Goal: Complete application form: Complete application form

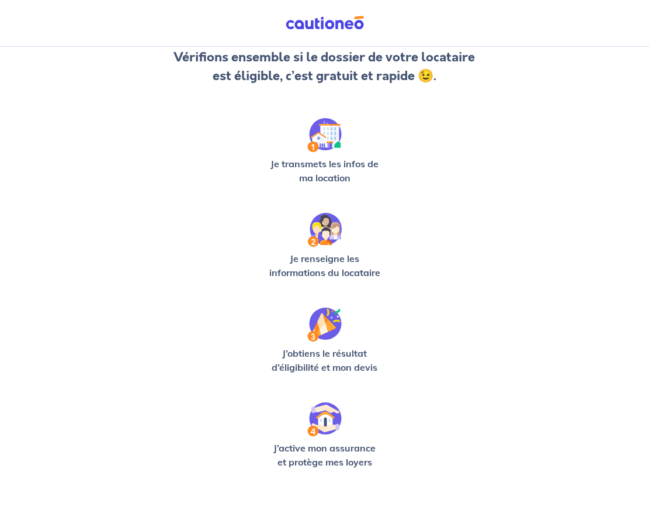
scroll to position [207, 0]
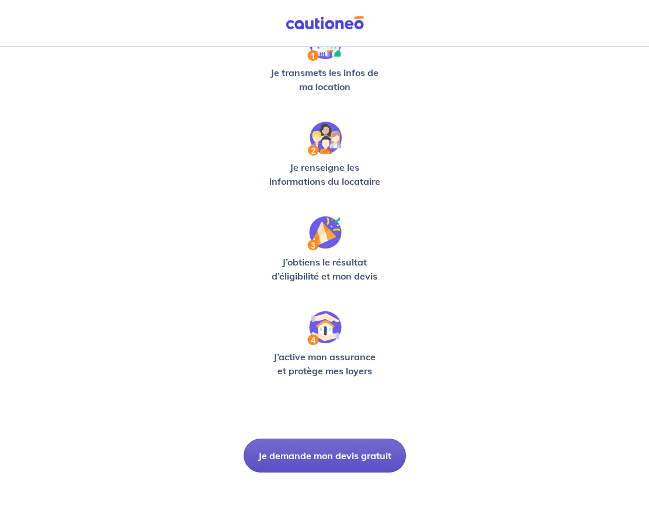
click at [306, 457] on button "Je demande mon devis gratuit" at bounding box center [325, 455] width 162 height 34
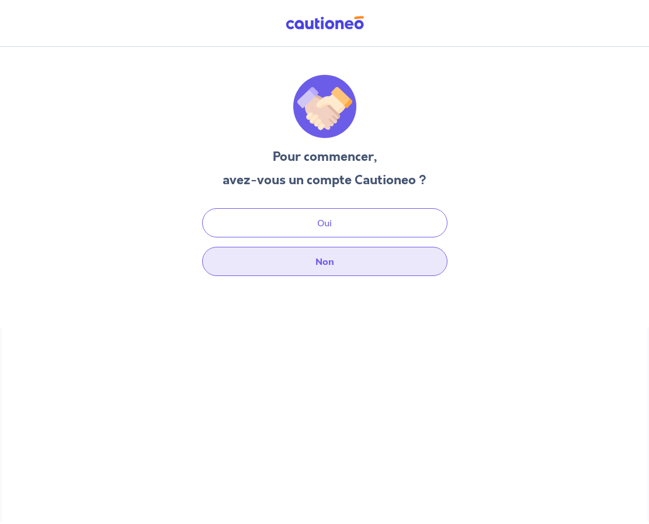
click at [301, 249] on button "Non" at bounding box center [324, 261] width 245 height 29
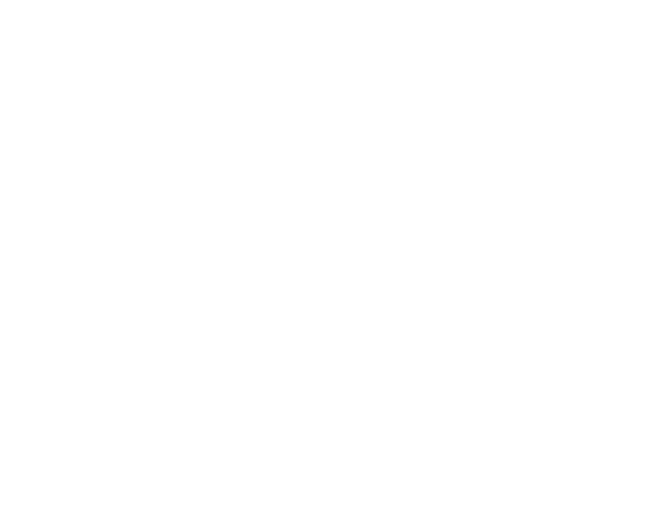
select select "FR"
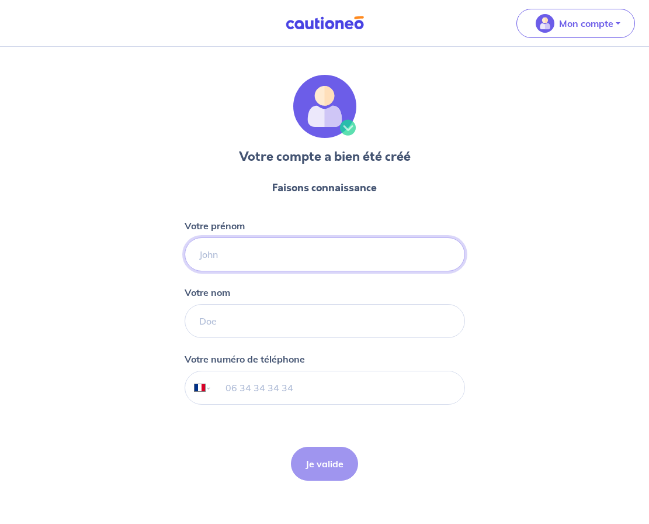
click at [292, 268] on input "Votre prénom" at bounding box center [325, 254] width 281 height 34
type input "Aurore"
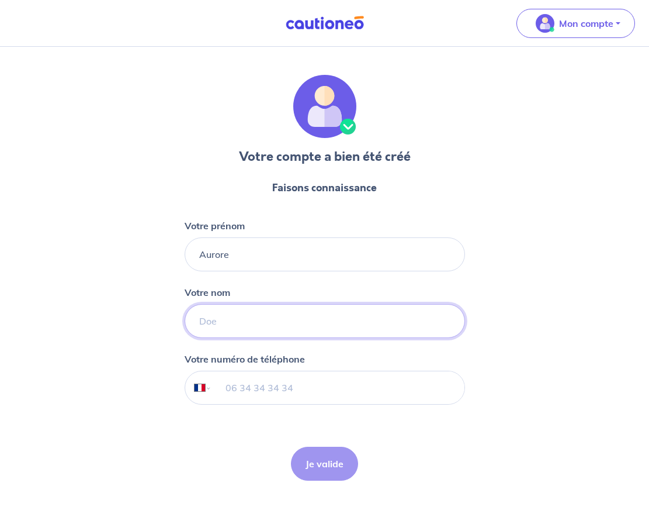
type input "Teboul"
type input "07 63 76 01 50"
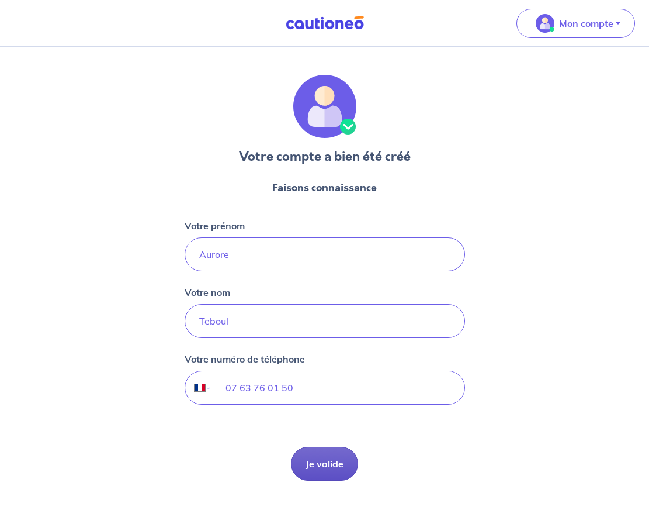
click at [329, 468] on button "Je valide" at bounding box center [324, 463] width 67 height 34
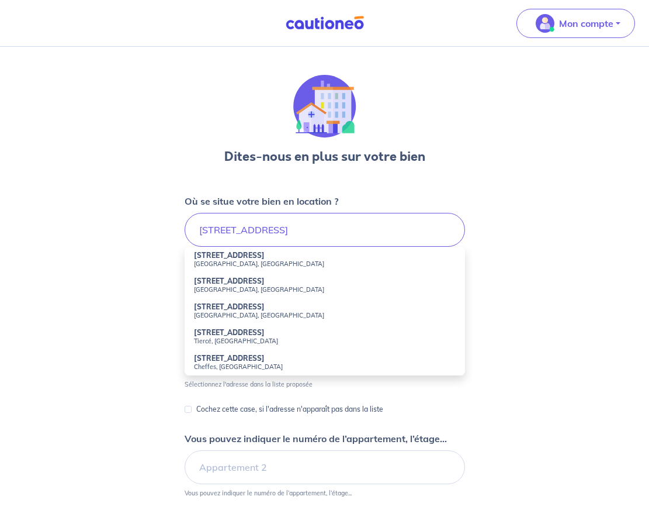
click at [253, 263] on small "Angers, France" at bounding box center [325, 263] width 262 height 8
type input "6 Ruelle de la Barre, Angers, France"
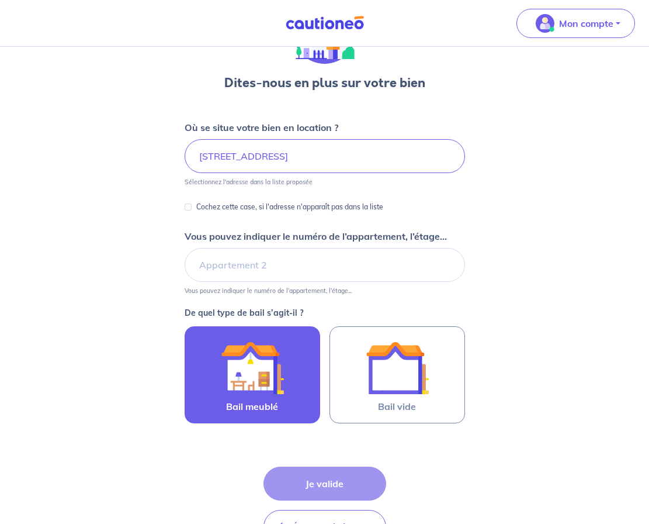
scroll to position [78, 0]
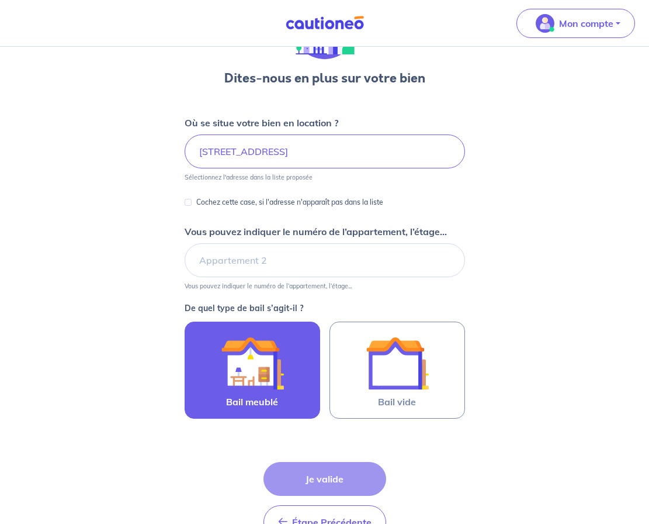
click at [250, 396] on span "Bail meublé" at bounding box center [252, 401] width 52 height 14
click at [0, 0] on input "Bail meublé" at bounding box center [0, 0] width 0 height 0
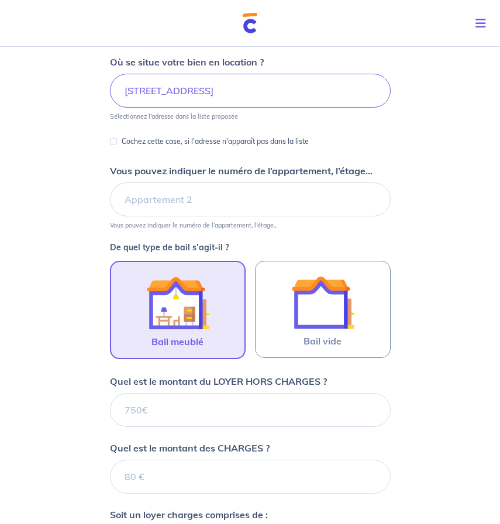
scroll to position [0, 0]
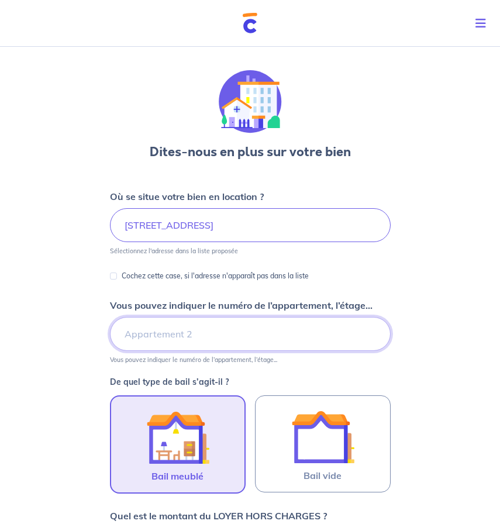
click at [147, 338] on input "Vous pouvez indiquer le numéro de l’appartement, l’étage..." at bounding box center [250, 334] width 281 height 34
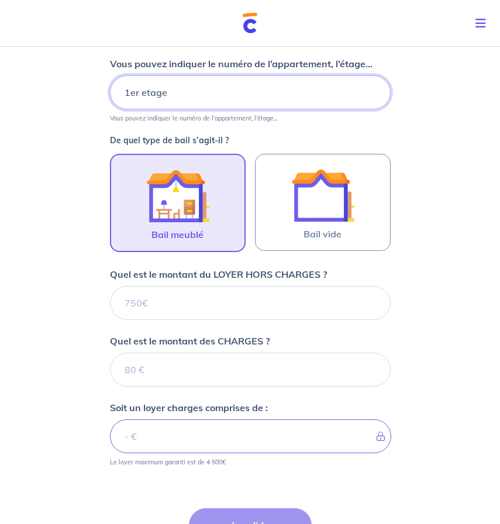
scroll to position [244, 0]
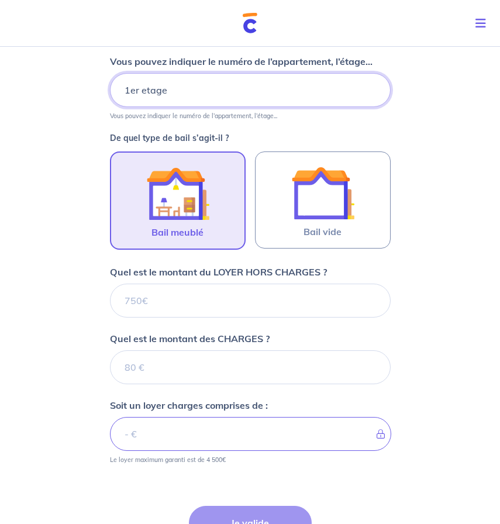
type input "1er etage"
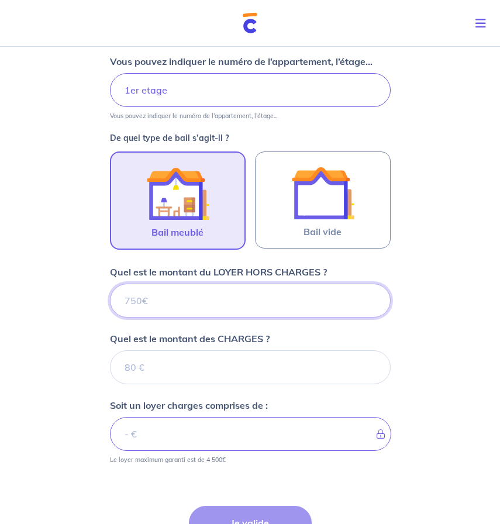
click at [138, 297] on input "Quel est le montant du LOYER HORS CHARGES ?" at bounding box center [250, 300] width 281 height 34
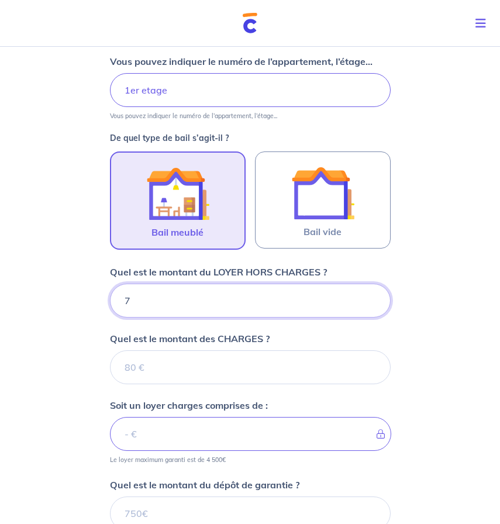
type input "74"
type input "749"
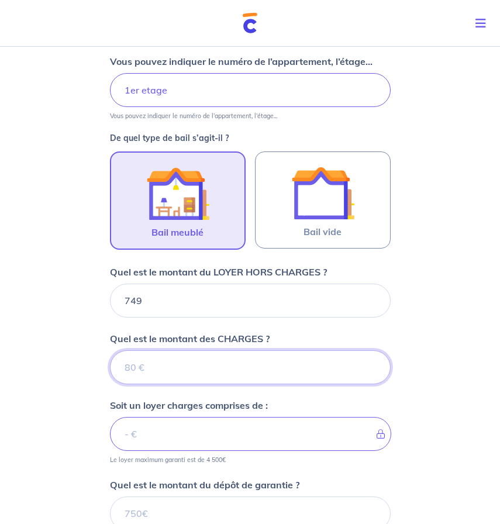
click at [153, 368] on input "Quel est le montant des CHARGES ?" at bounding box center [250, 367] width 281 height 34
type input "71"
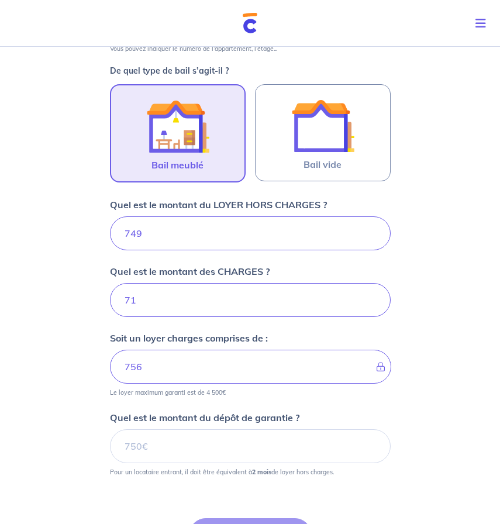
type input "820"
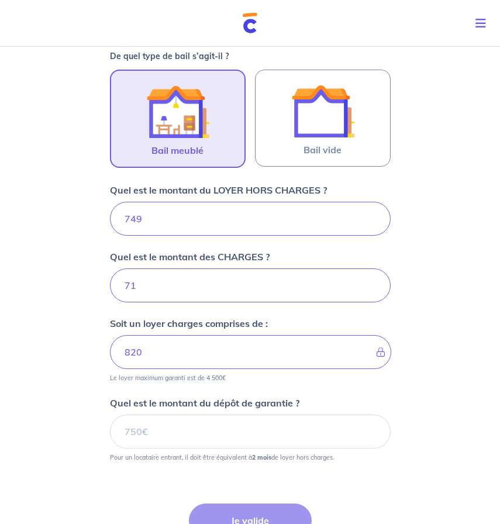
scroll to position [364, 0]
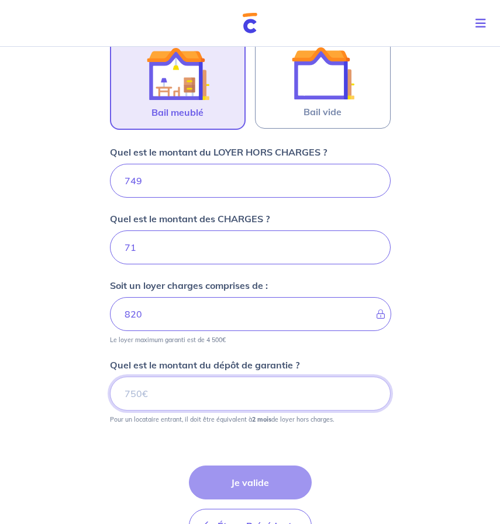
click at [134, 396] on input "Quel est le montant du dépôt de garantie ?" at bounding box center [250, 393] width 281 height 34
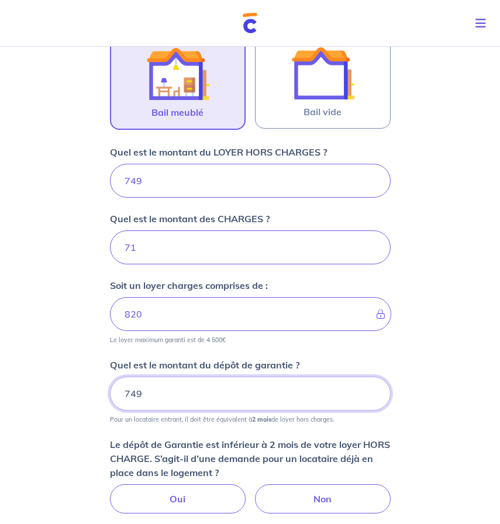
type input "749"
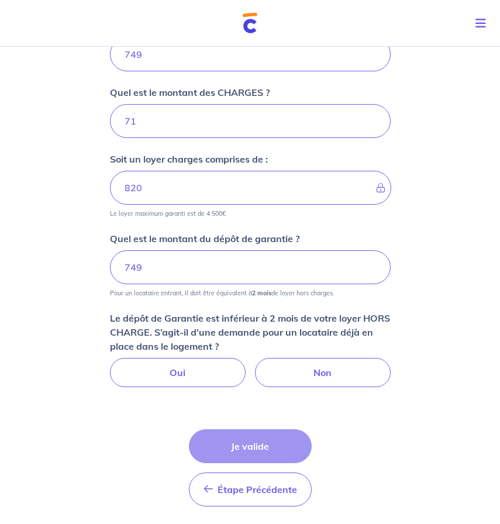
scroll to position [501, 0]
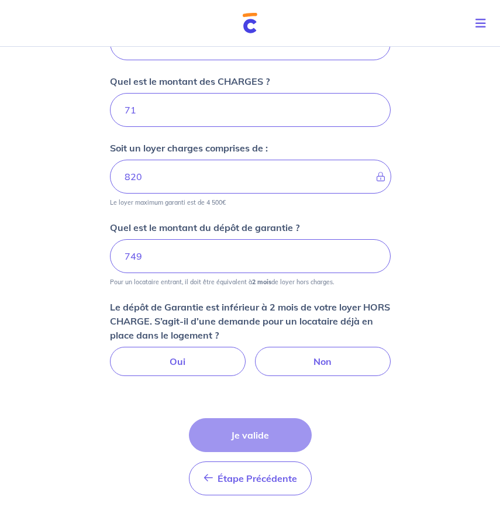
click at [99, 386] on div "Dites-nous en plus sur votre bien Où se situe votre bien en location ? 6 Ruelle…" at bounding box center [250, 48] width 500 height 1015
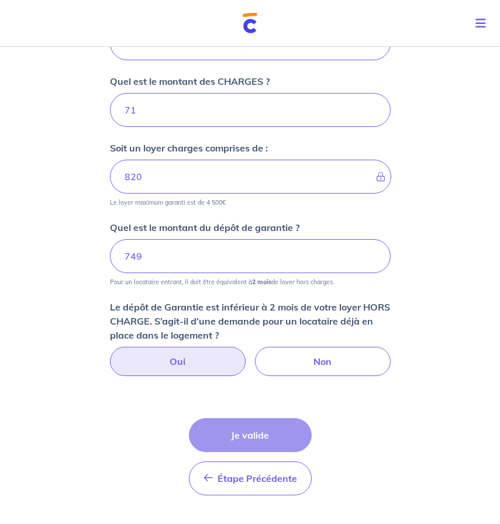
click at [188, 351] on label "Oui" at bounding box center [178, 361] width 136 height 29
click at [246, 351] on input "Oui" at bounding box center [250, 351] width 8 height 8
radio input "true"
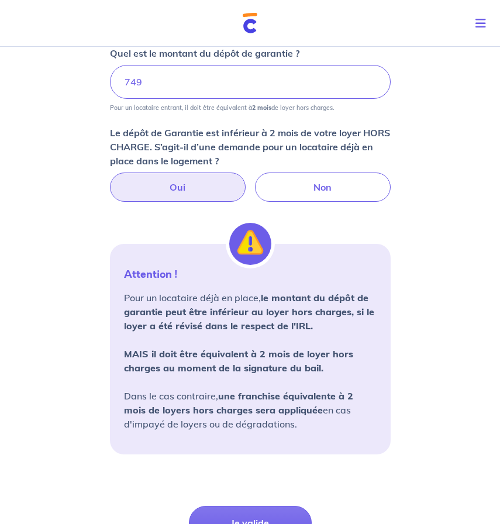
scroll to position [683, 0]
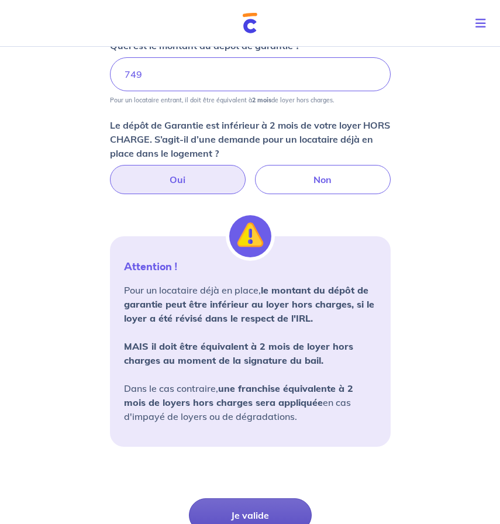
click at [259, 503] on button "Je valide" at bounding box center [250, 515] width 123 height 34
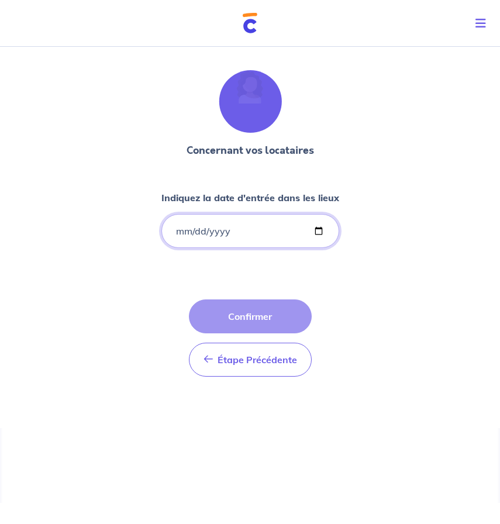
click at [188, 236] on input "Indiquez la date d'entrée dans les lieux" at bounding box center [250, 231] width 178 height 34
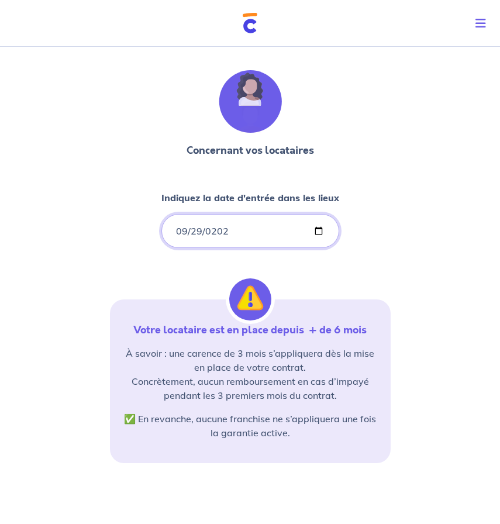
type input "2025-09-29"
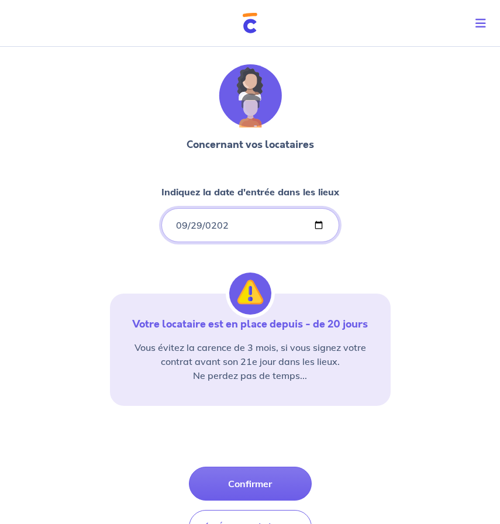
scroll to position [7, 0]
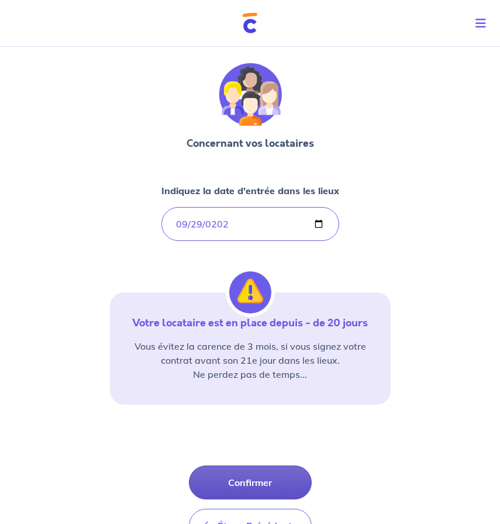
click at [220, 488] on button "Confirmer" at bounding box center [250, 482] width 123 height 34
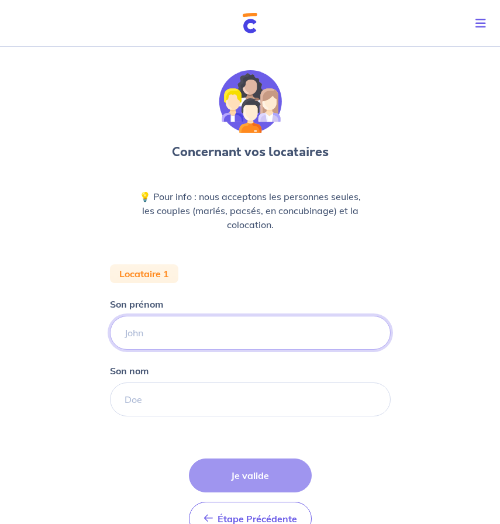
click at [134, 334] on input "Son prénom" at bounding box center [250, 333] width 281 height 34
paste input "Cyril"
type input "Cyril"
click at [120, 381] on div "Son nom" at bounding box center [250, 390] width 281 height 53
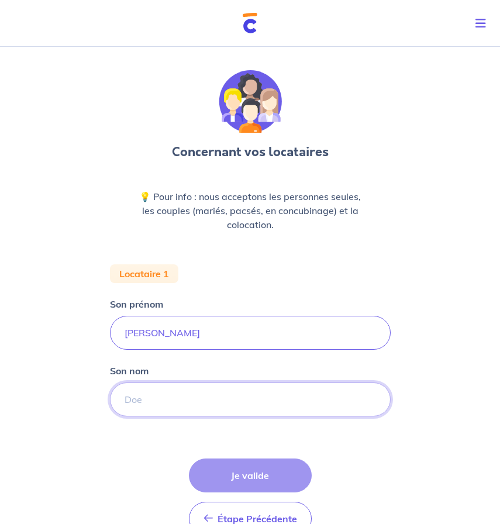
click at [132, 395] on input "Son nom" at bounding box center [250, 399] width 281 height 34
paste input "LATAPIE,"
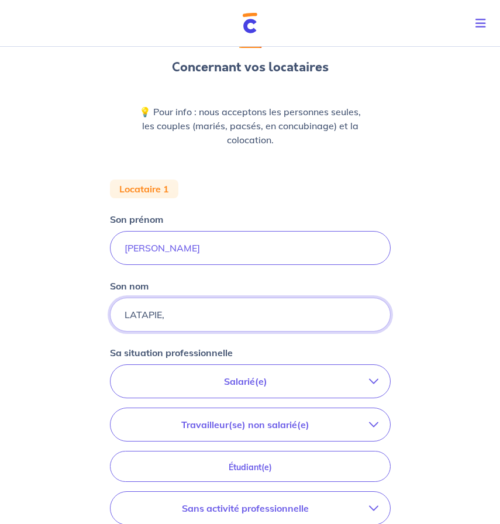
scroll to position [150, 0]
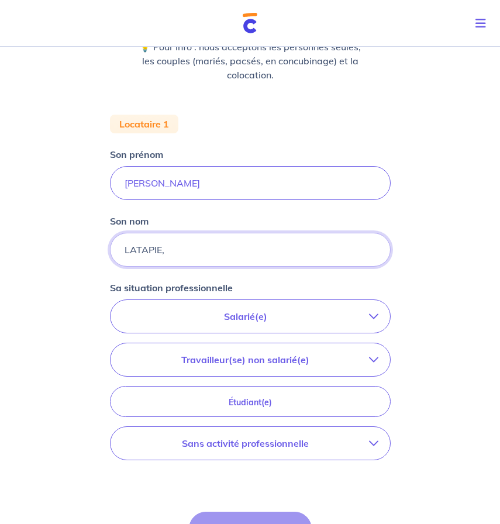
type input "LATAPIE,"
click at [259, 321] on p "Salarié(e)" at bounding box center [245, 316] width 247 height 14
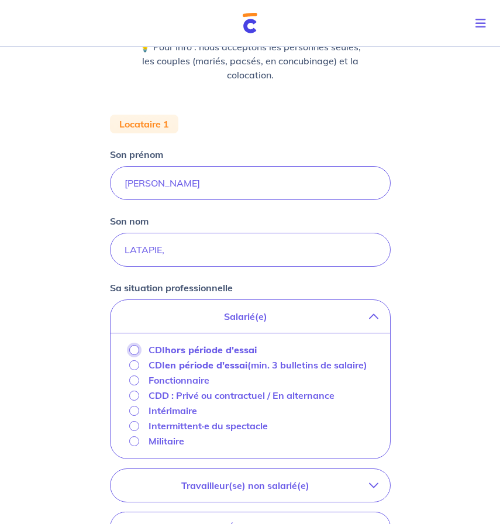
click at [130, 349] on input "CDI hors période d'essai" at bounding box center [134, 350] width 10 height 10
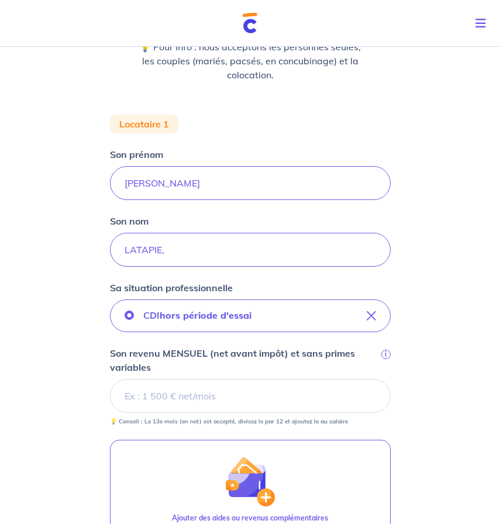
click at [157, 401] on input "Son revenu MENSUEL (net avant impôt) et sans primes variables i" at bounding box center [250, 396] width 281 height 34
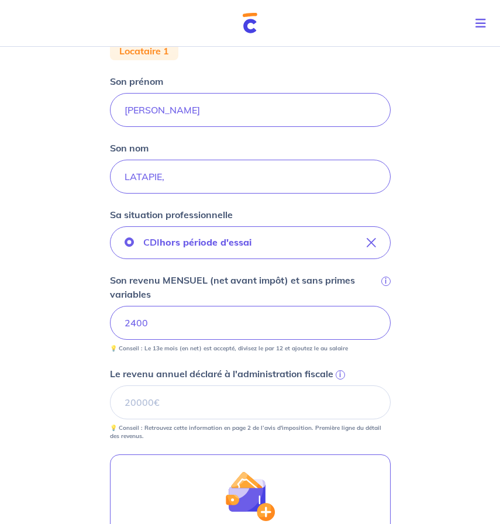
scroll to position [254, 0]
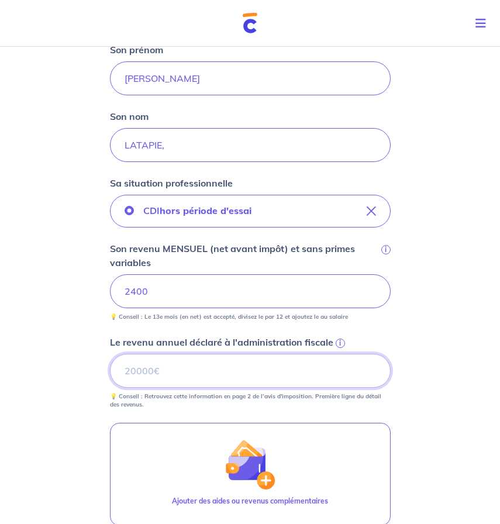
click at [140, 373] on input "Le revenu annuel déclaré à l'administration fiscale i" at bounding box center [250, 371] width 281 height 34
click at [2, 394] on div "Concernant vos locataires 💡 Pour info : nous acceptons les personnes seules, le…" at bounding box center [250, 254] width 500 height 932
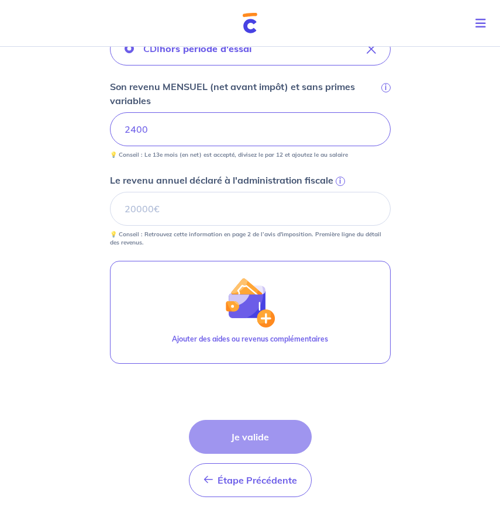
scroll to position [417, 0]
click at [131, 136] on input "2400" at bounding box center [250, 129] width 281 height 34
click at [131, 135] on input "2400" at bounding box center [250, 129] width 281 height 34
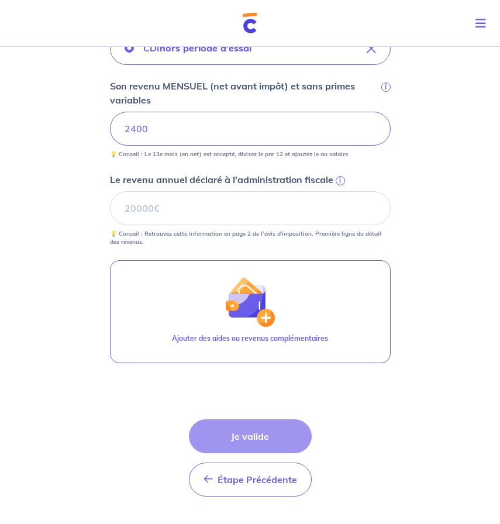
click at [130, 183] on p "Le revenu annuel déclaré à l'administration fiscale" at bounding box center [221, 179] width 223 height 14
click at [130, 191] on input "Le revenu annuel déclaré à l'administration fiscale i" at bounding box center [250, 208] width 281 height 34
click at [130, 183] on p "Le revenu annuel déclaré à l'administration fiscale" at bounding box center [221, 179] width 223 height 14
click at [130, 191] on input "Le revenu annuel déclaré à l'administration fiscale i" at bounding box center [250, 208] width 281 height 34
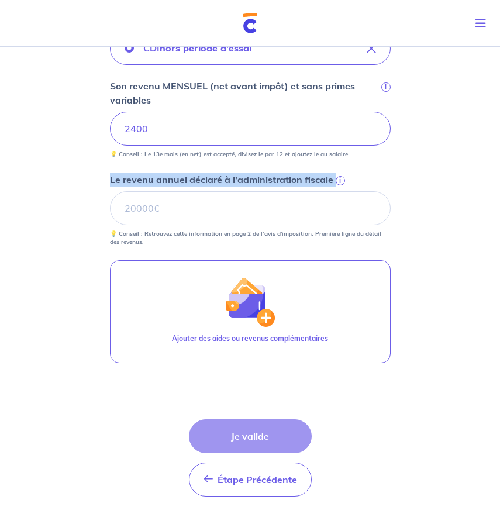
click at [130, 183] on p "Le revenu annuel déclaré à l'administration fiscale" at bounding box center [221, 179] width 223 height 14
click at [130, 191] on input "Le revenu annuel déclaré à l'administration fiscale i" at bounding box center [250, 208] width 281 height 34
copy p "Le revenu annuel déclaré à l'administration fiscale"
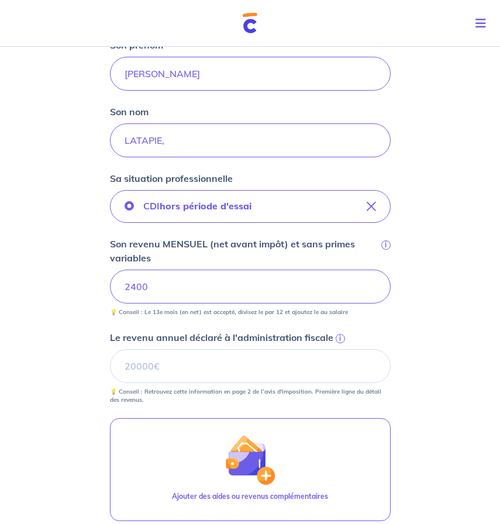
scroll to position [274, 0]
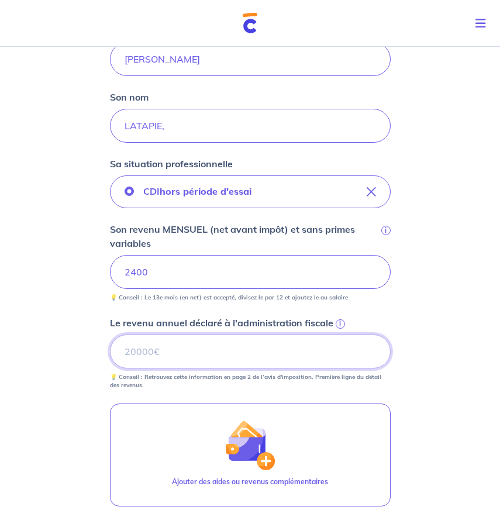
click at [140, 349] on input "Le revenu annuel déclaré à l'administration fiscale i" at bounding box center [250, 351] width 281 height 34
type input "36000"
click at [70, 451] on div "Concernant vos locataires 💡 Pour info : nous acceptons les personnes seules, le…" at bounding box center [250, 235] width 500 height 932
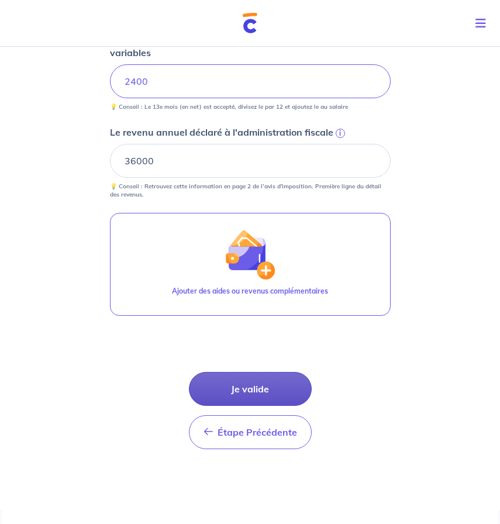
click at [235, 384] on button "Je valide" at bounding box center [250, 389] width 123 height 34
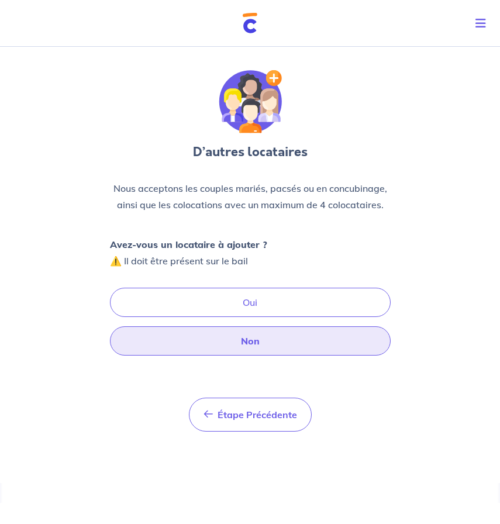
click at [244, 340] on button "Non" at bounding box center [250, 340] width 281 height 29
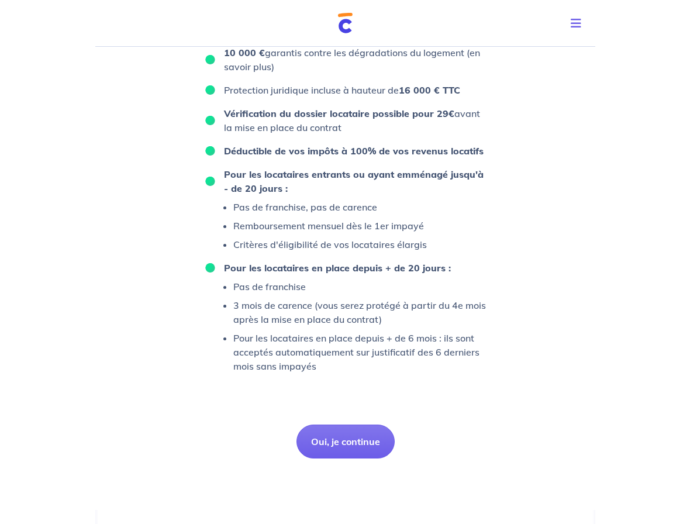
scroll to position [691, 0]
